Goal: Information Seeking & Learning: Learn about a topic

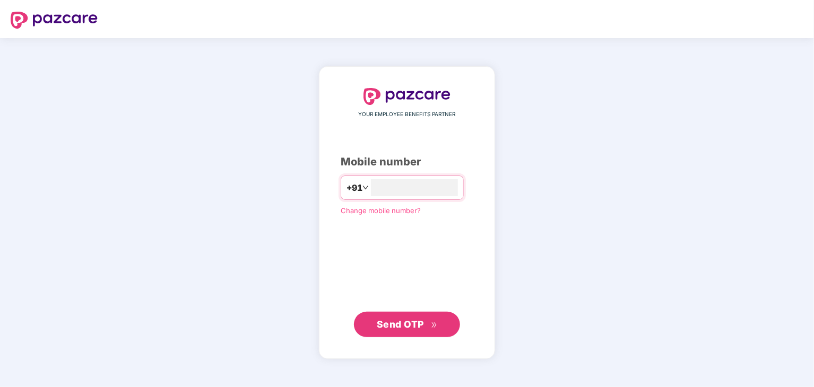
type input "**********"
click at [400, 327] on span "Send OTP" at bounding box center [400, 324] width 47 height 11
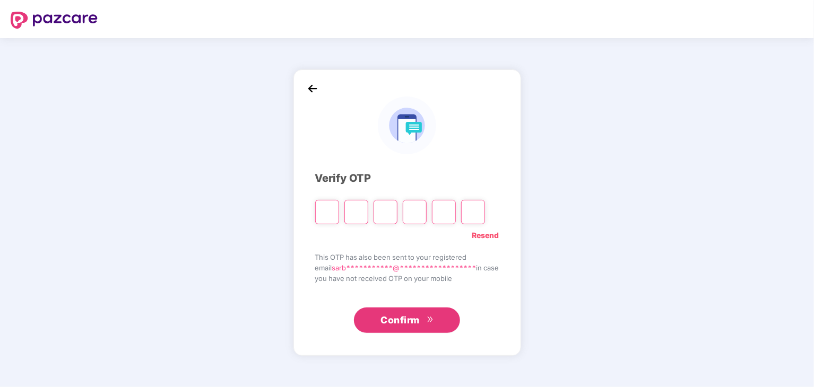
type input "*"
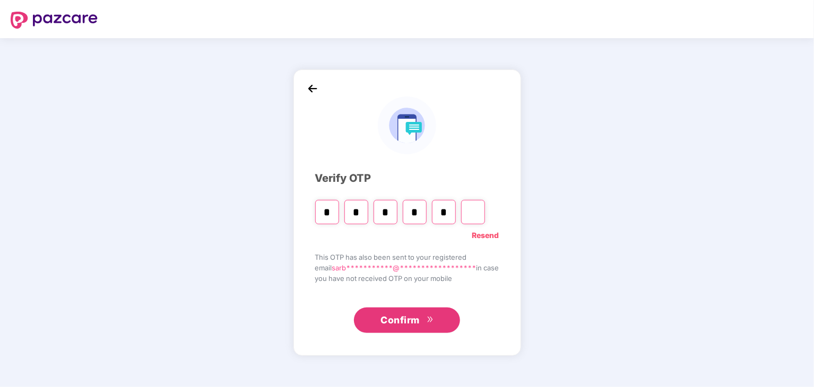
type input "*"
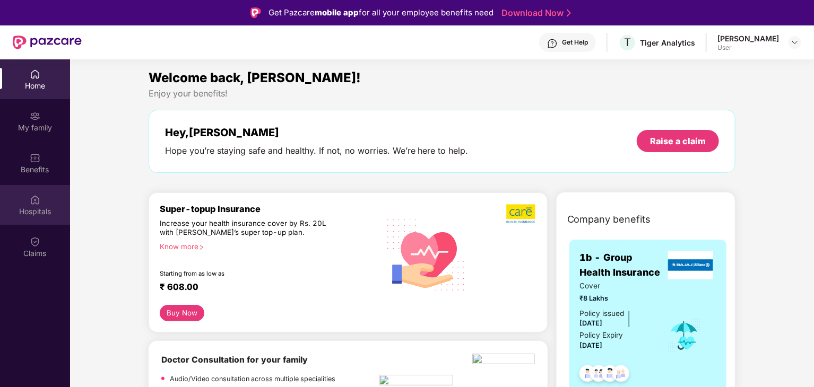
click at [34, 211] on div "Hospitals" at bounding box center [35, 211] width 70 height 11
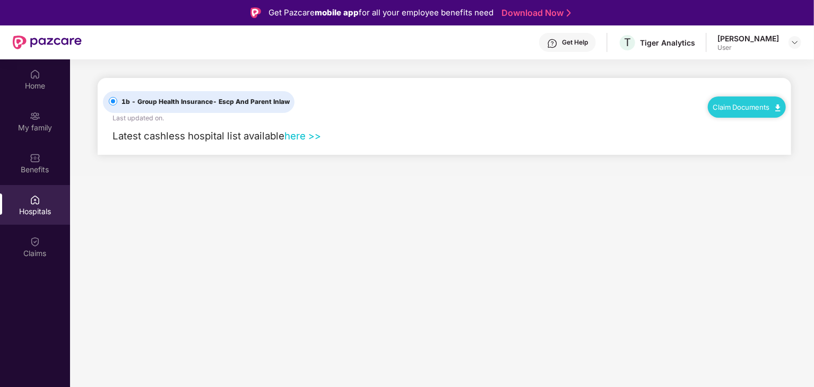
click at [722, 107] on link "Claim Documents" at bounding box center [746, 107] width 67 height 8
click at [617, 202] on main "1b - Group Health Insurance - Escp And Parent Inlaw Last updated on . Claim Doc…" at bounding box center [442, 252] width 744 height 387
click at [295, 132] on link "here >>" at bounding box center [302, 136] width 37 height 12
click at [43, 80] on div "Home" at bounding box center [35, 79] width 70 height 40
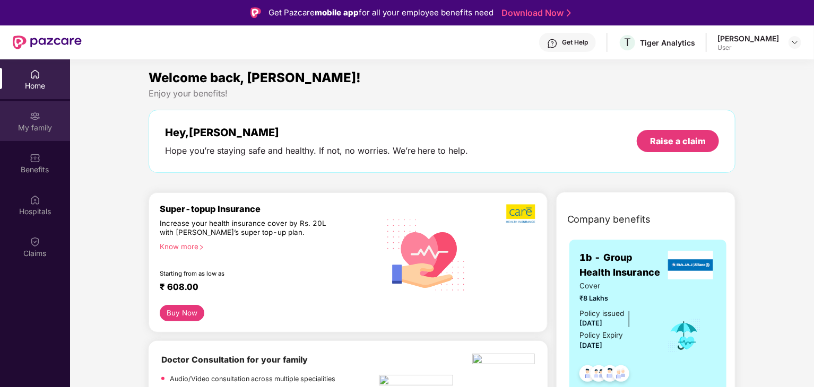
click at [40, 119] on div "My family" at bounding box center [35, 121] width 70 height 40
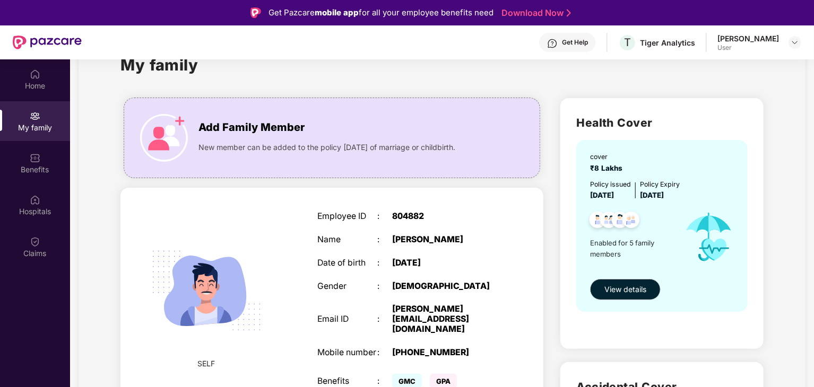
scroll to position [36, 0]
click at [635, 287] on span "View details" at bounding box center [625, 290] width 42 height 12
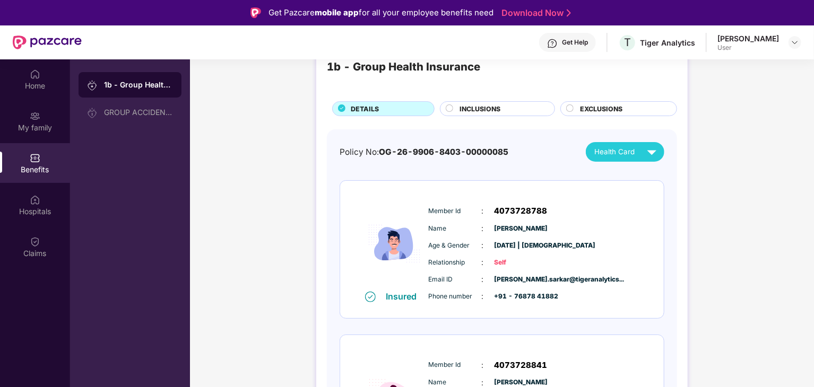
scroll to position [0, 0]
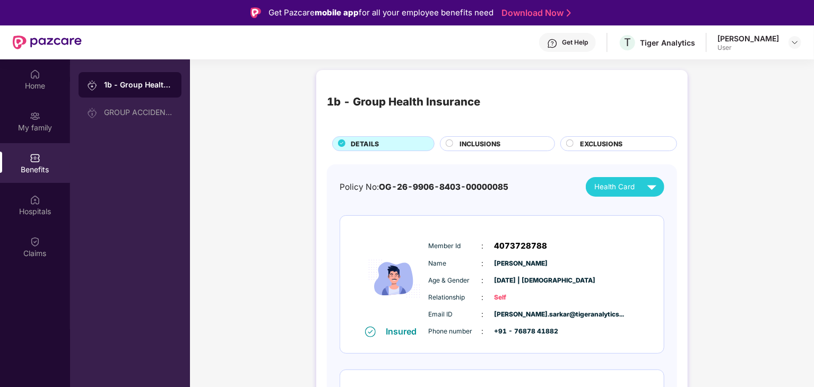
click at [485, 143] on span "INCLUSIONS" at bounding box center [479, 144] width 41 height 10
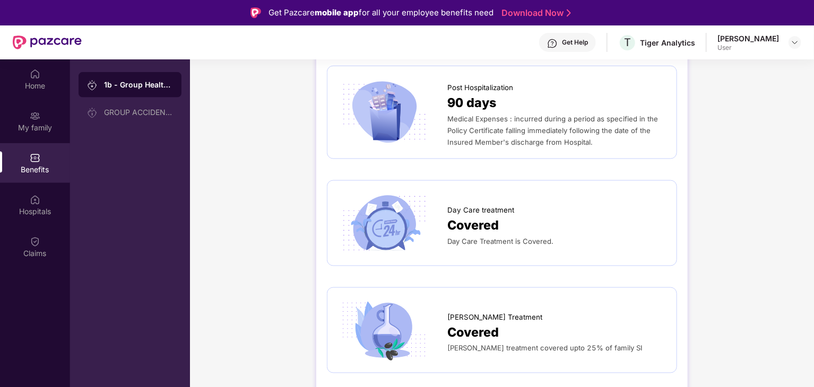
scroll to position [734, 0]
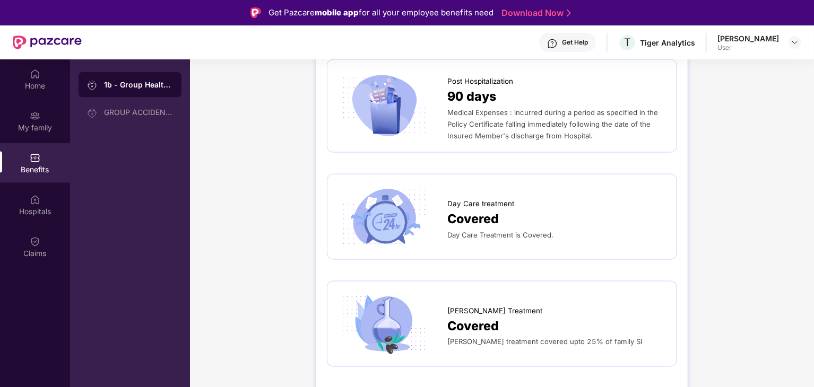
click at [492, 213] on span "Covered" at bounding box center [472, 220] width 51 height 20
click at [365, 202] on img at bounding box center [384, 217] width 92 height 64
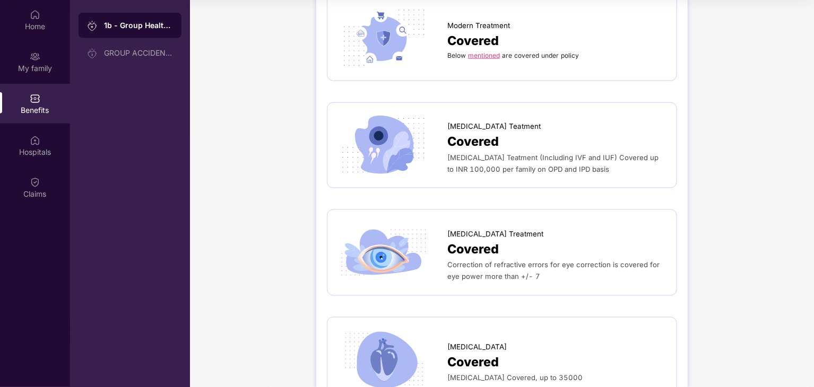
scroll to position [2771, 0]
